Goal: Use online tool/utility: Utilize a website feature to perform a specific function

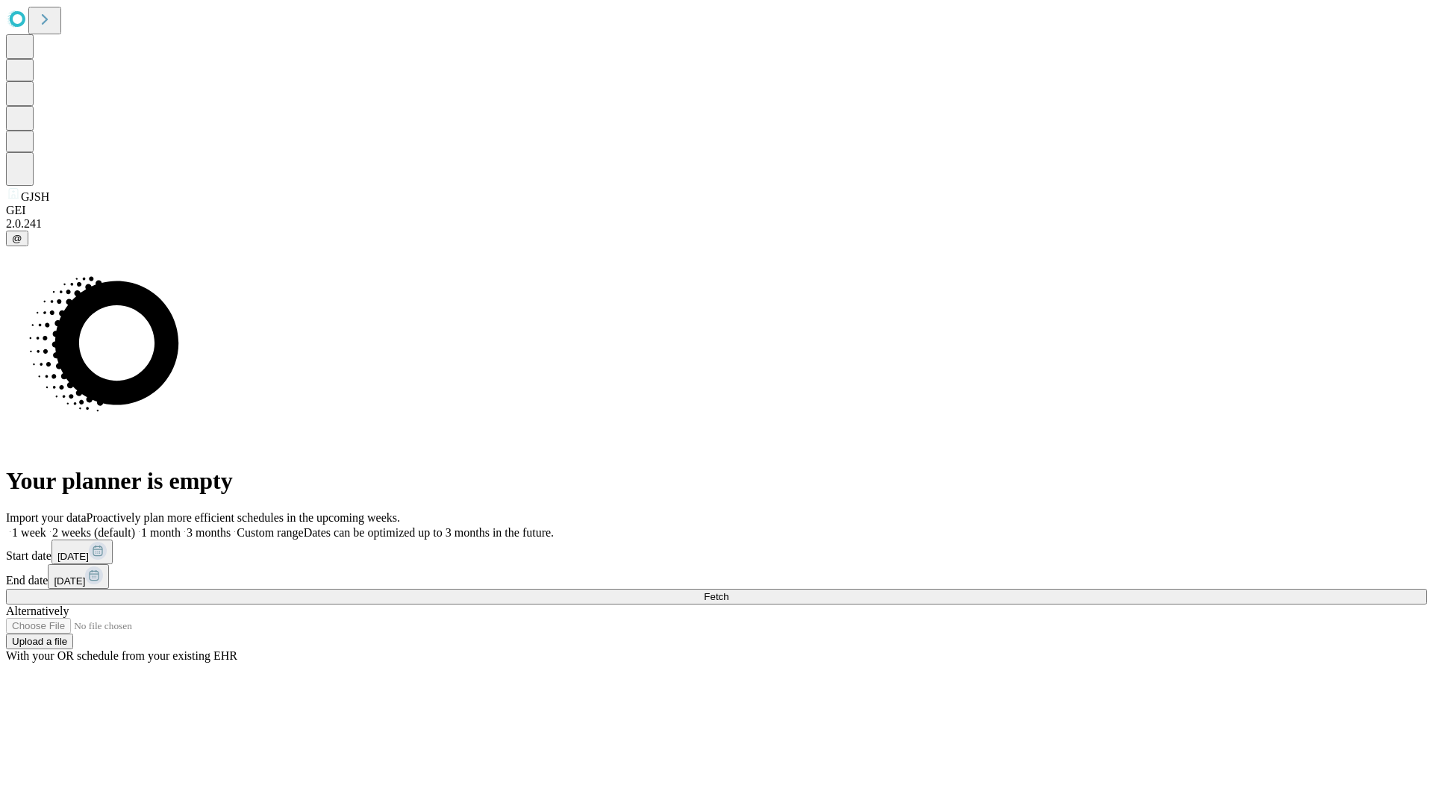
click at [729, 591] on span "Fetch" at bounding box center [716, 596] width 25 height 11
